Goal: Find specific fact: Find specific fact

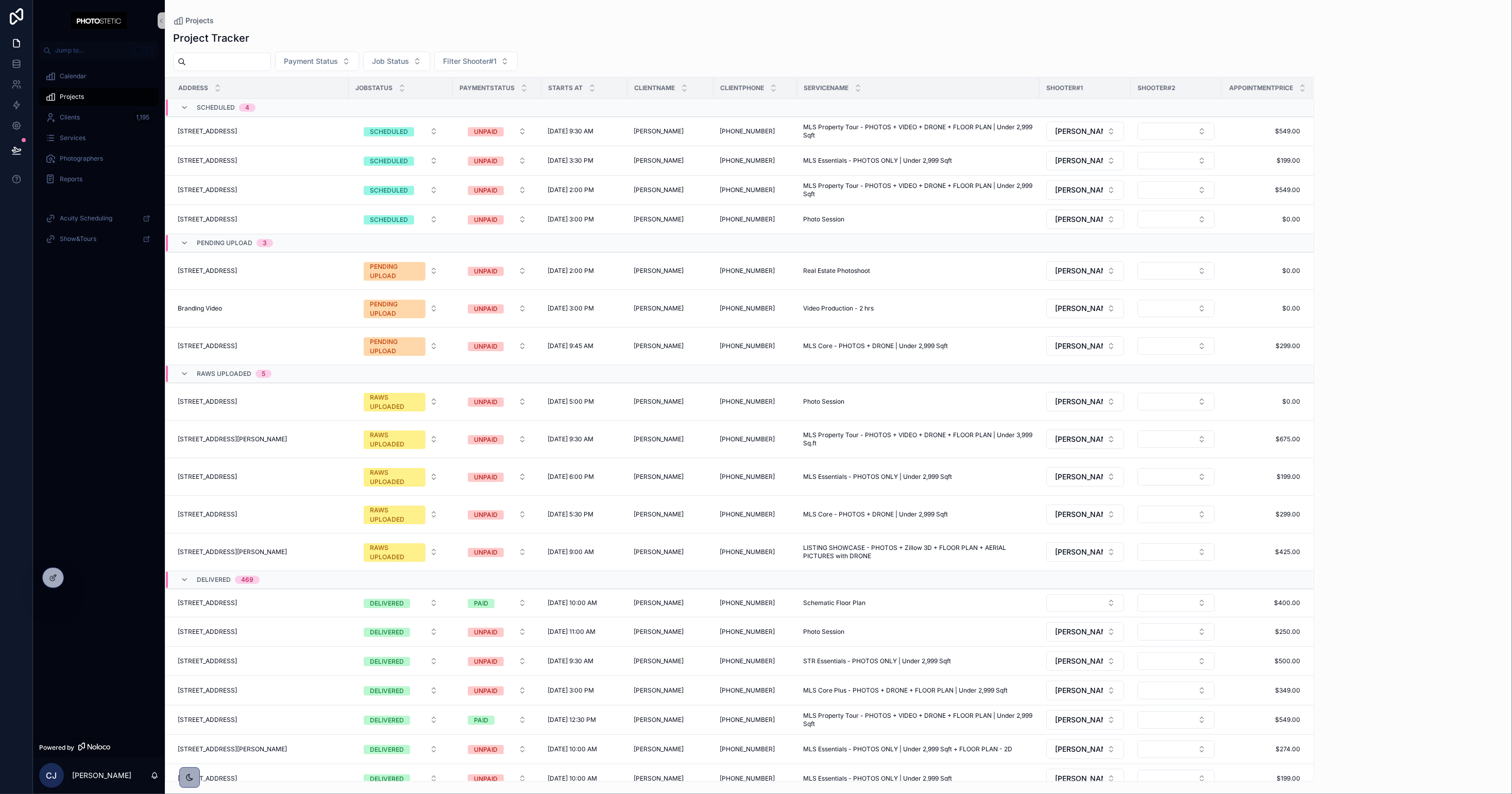
click at [234, 63] on input "scrollable content" at bounding box center [228, 61] width 84 height 15
type input "****"
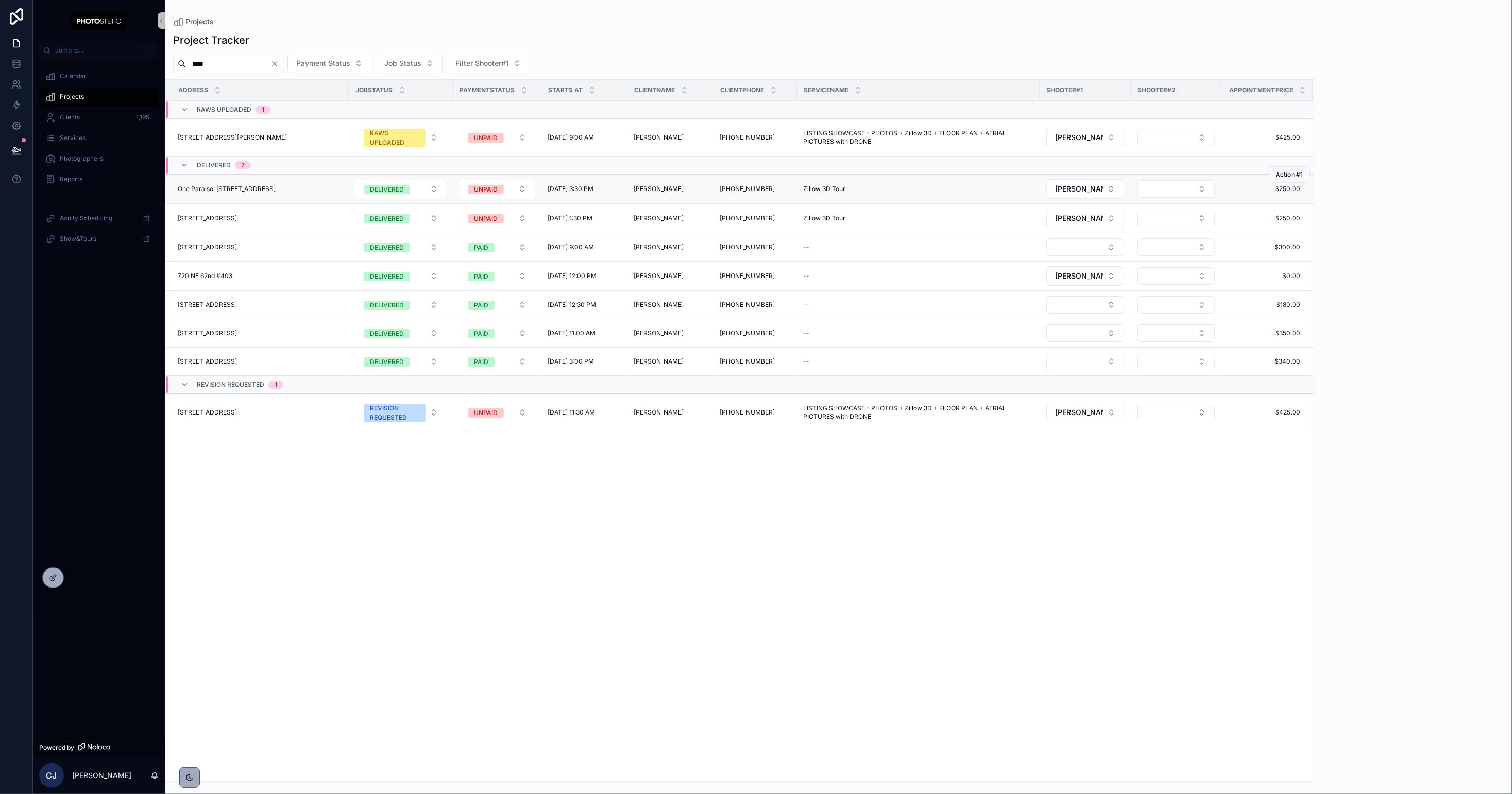
click at [259, 186] on span "One Paraiso: [STREET_ADDRESS]" at bounding box center [227, 188] width 98 height 8
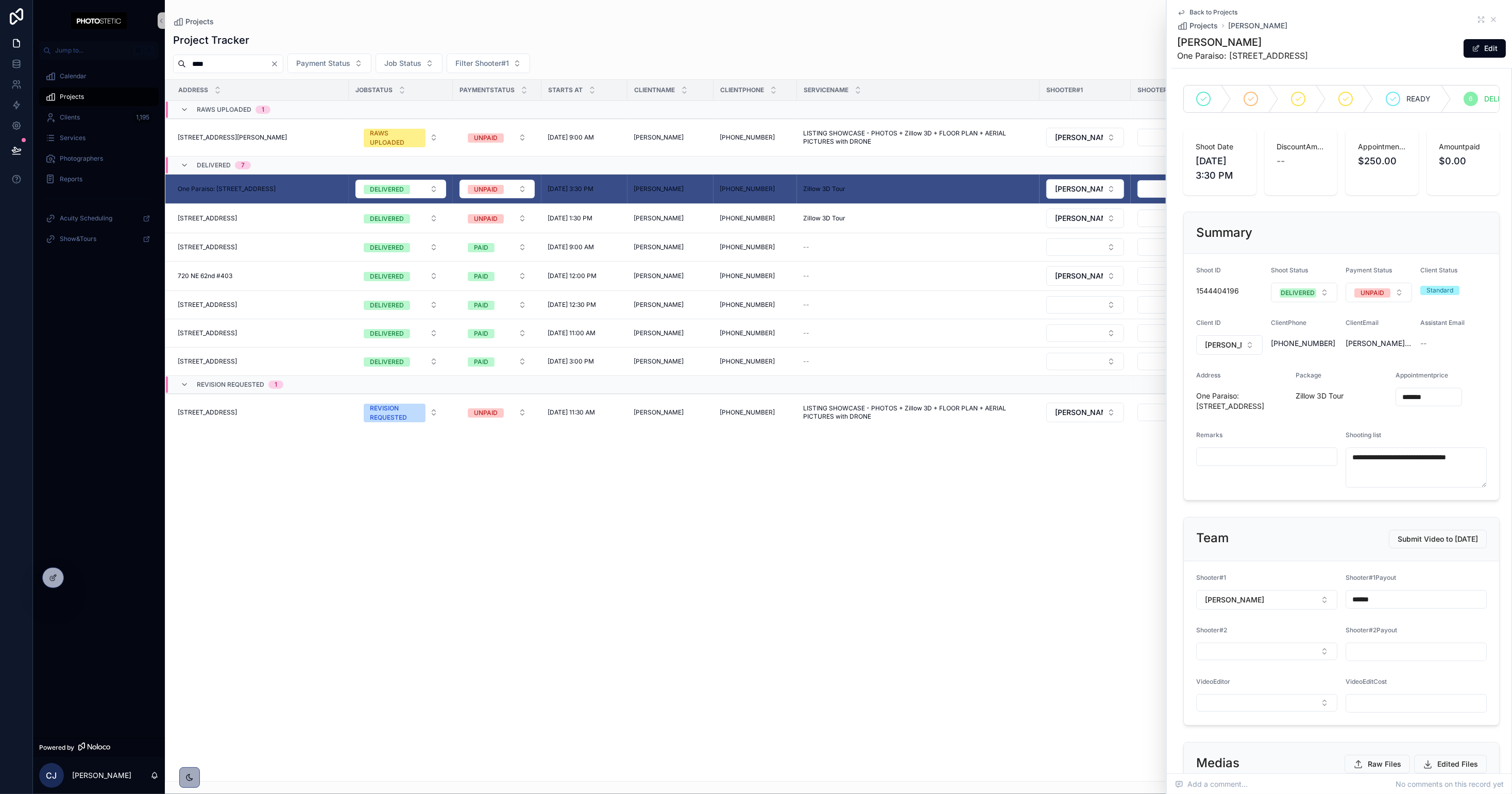
drag, startPoint x: 1376, startPoint y: 53, endPoint x: 1230, endPoint y: 55, distance: 146.0
click at [1230, 55] on div "[PERSON_NAME] One Paraiso: [STREET_ADDRESS] Edit" at bounding box center [1341, 48] width 329 height 27
copy span "[STREET_ADDRESS]"
